Goal: Check status: Check status

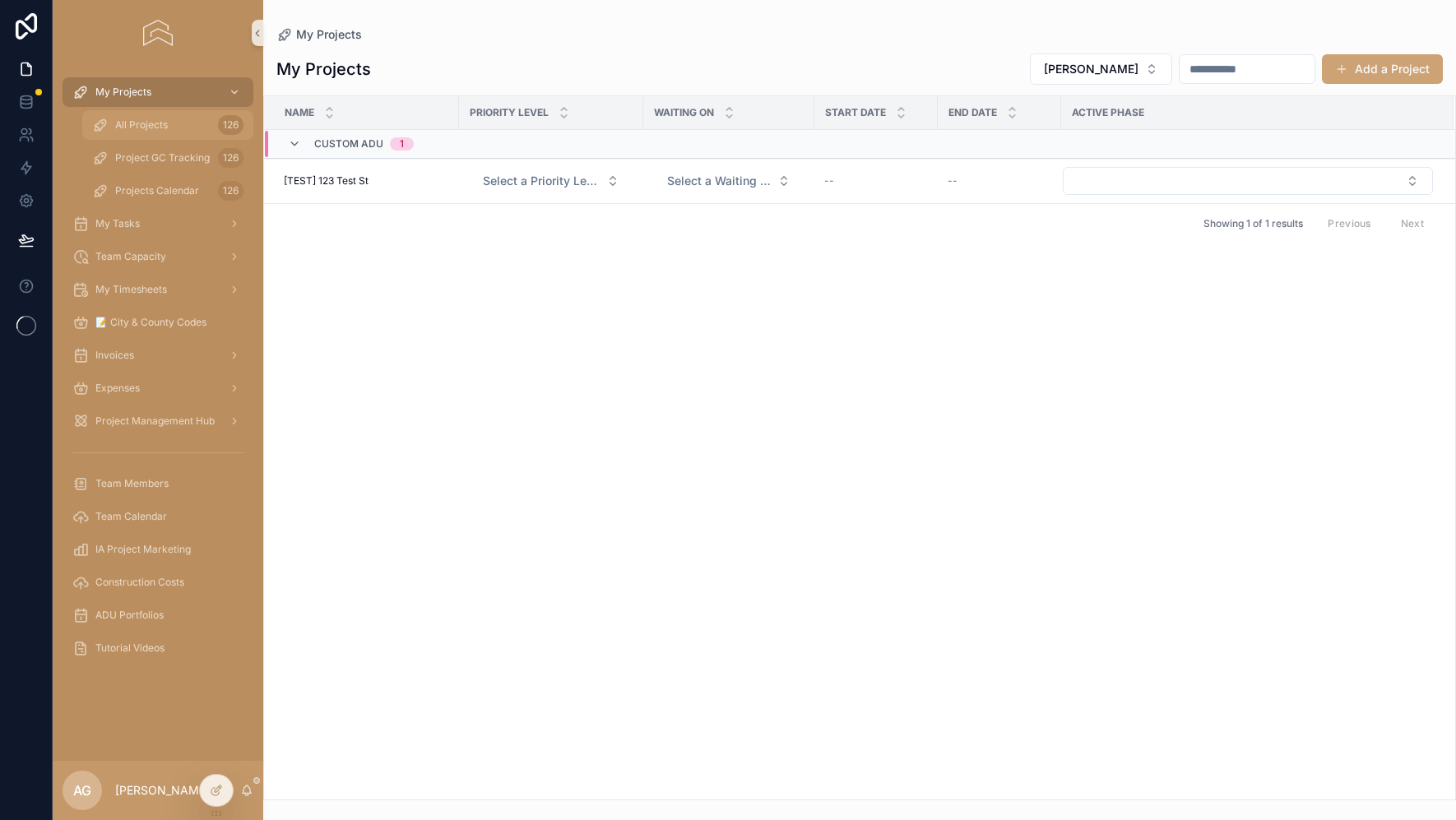
click at [130, 137] on div "All Projects 126" at bounding box center [168, 124] width 151 height 26
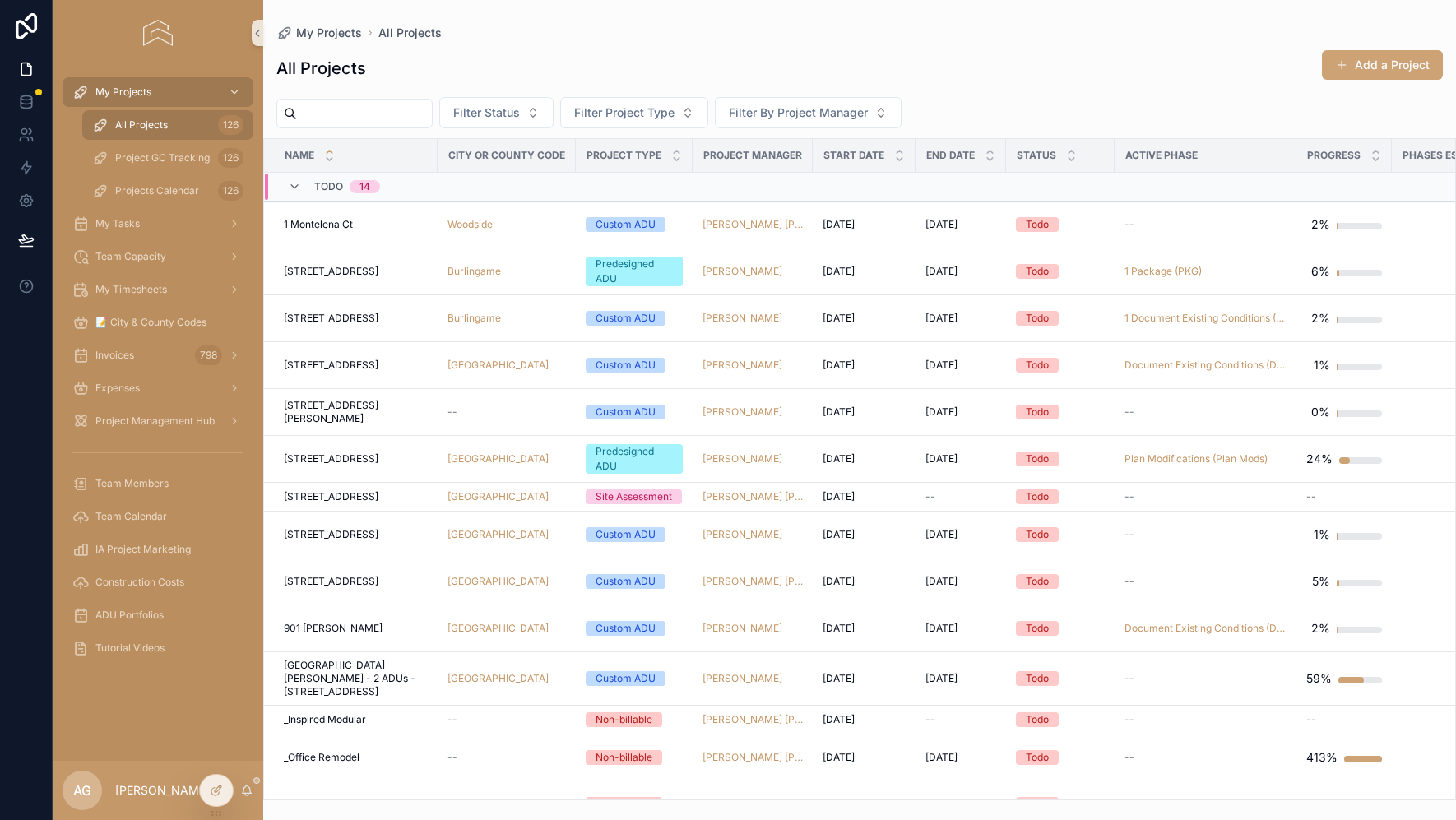
click at [387, 109] on input "scrollable content" at bounding box center [364, 113] width 135 height 23
type input "****"
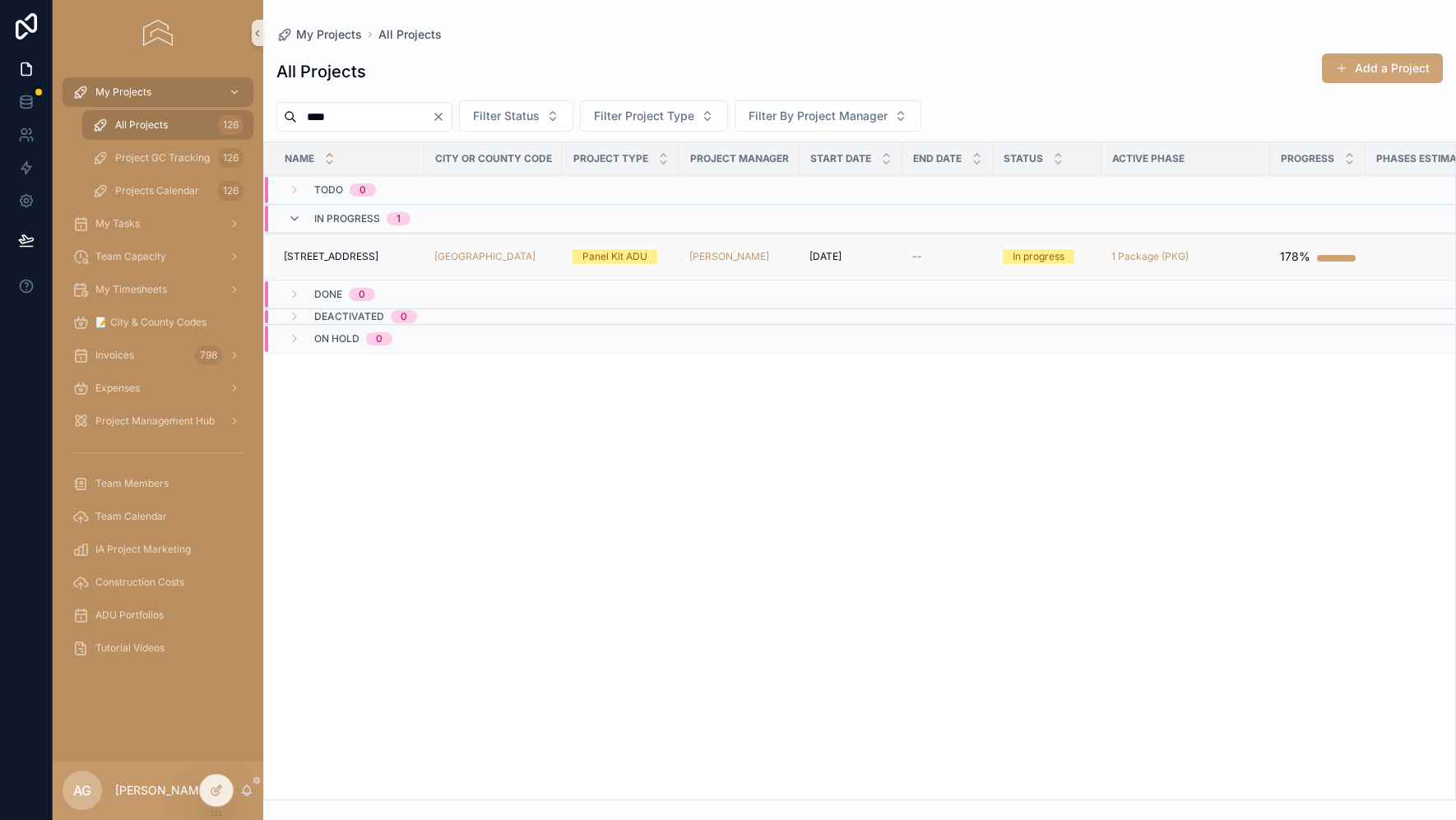
click at [377, 256] on div "[STREET_ADDRESS]" at bounding box center [349, 256] width 131 height 14
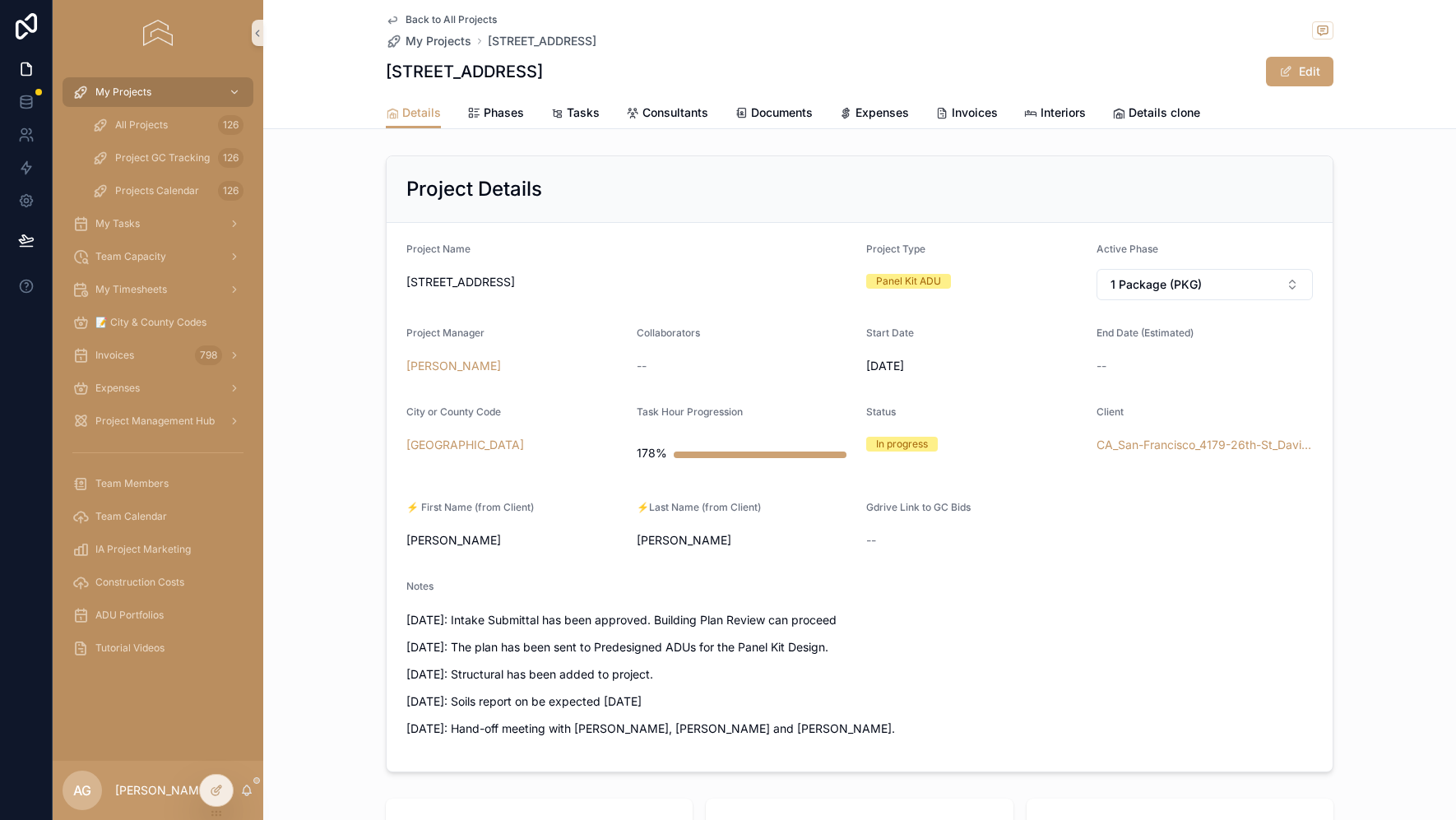
scroll to position [8, 0]
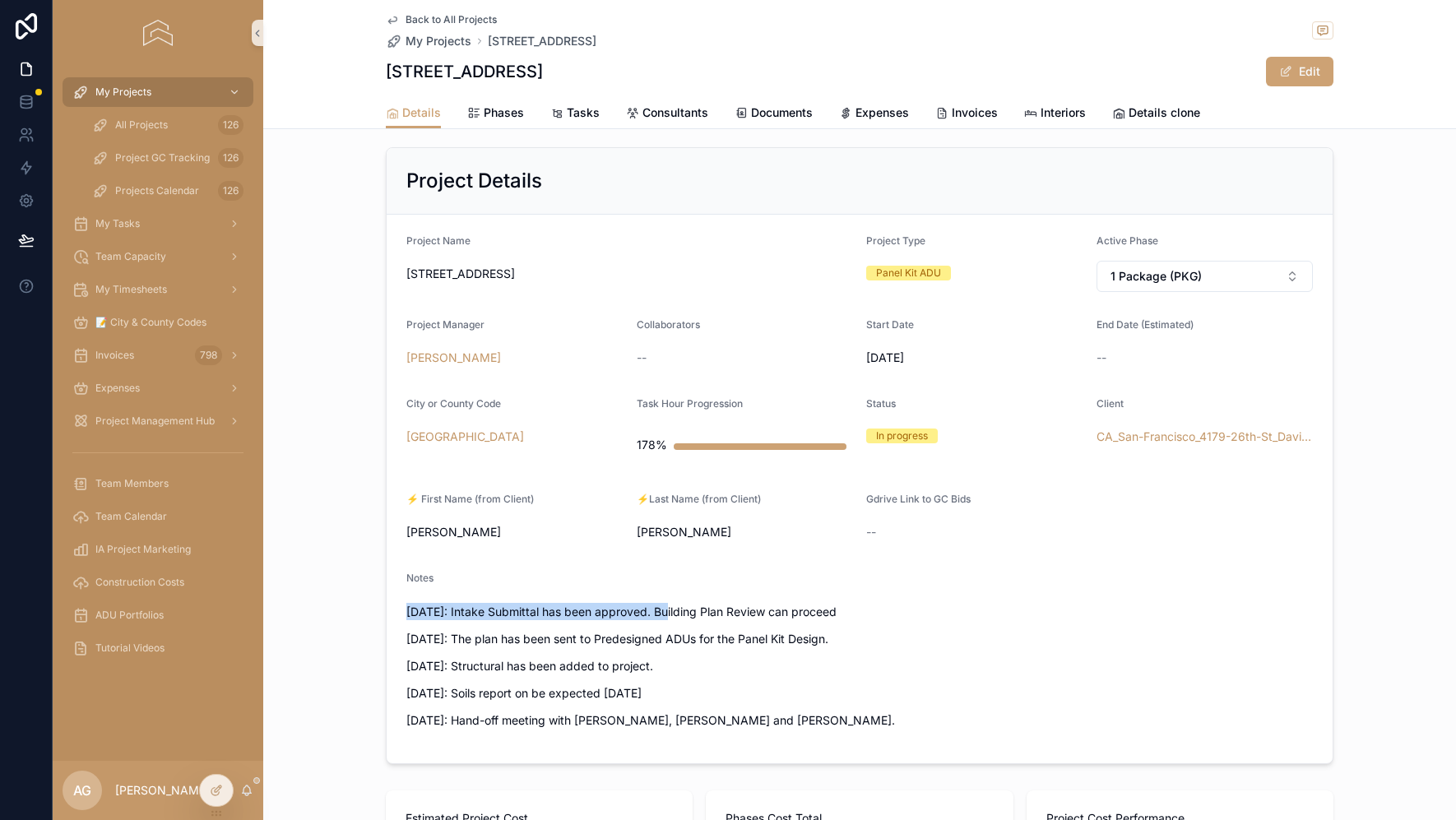
drag, startPoint x: 670, startPoint y: 613, endPoint x: 405, endPoint y: 606, distance: 265.1
click at [406, 606] on p "[DATE]: Intake Submittal has been approved. Building Plan Review can proceed" at bounding box center [859, 611] width 907 height 17
copy p "[DATE]: Intake Submittal has been approved"
